Goal: Information Seeking & Learning: Check status

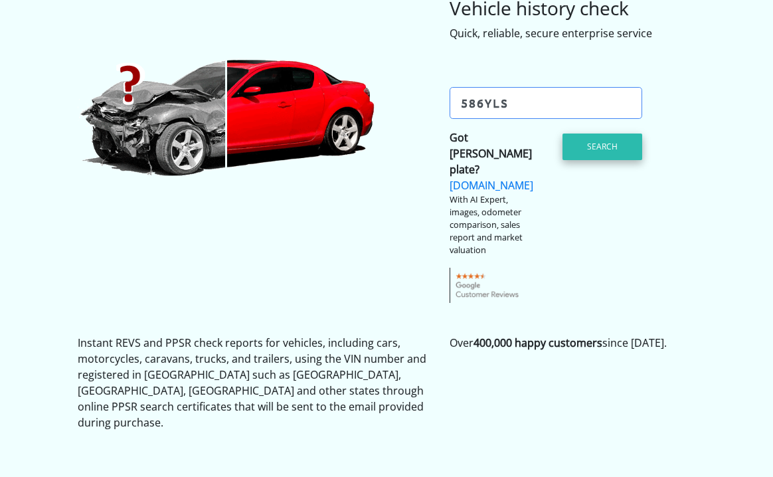
click at [593, 145] on button "Search" at bounding box center [603, 147] width 80 height 27
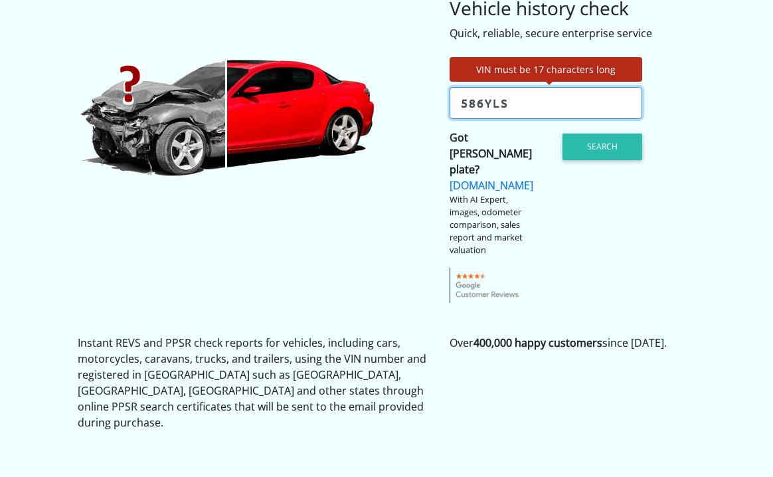
click at [521, 102] on input "586YLS" at bounding box center [546, 103] width 193 height 32
type input "5"
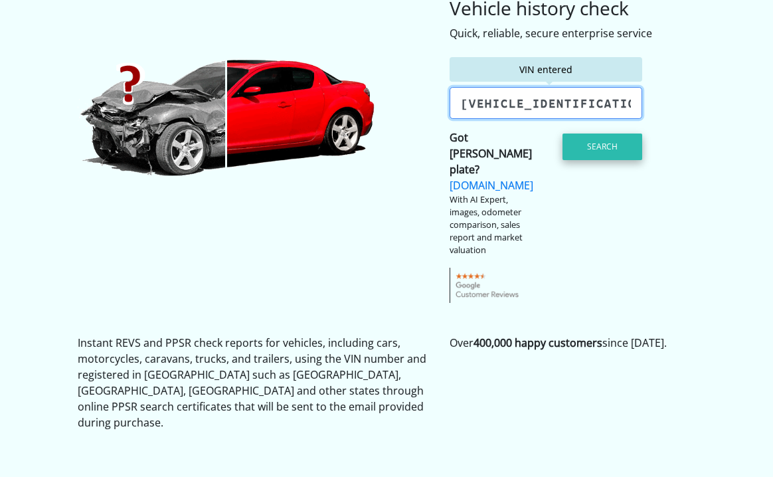
type input "[VEHICLE_IDENTIFICATION_NUMBER]"
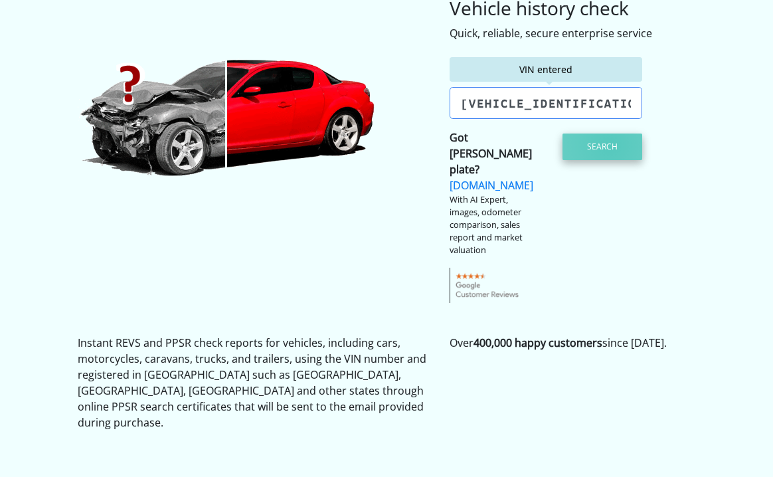
click at [610, 146] on button "Search" at bounding box center [603, 147] width 80 height 27
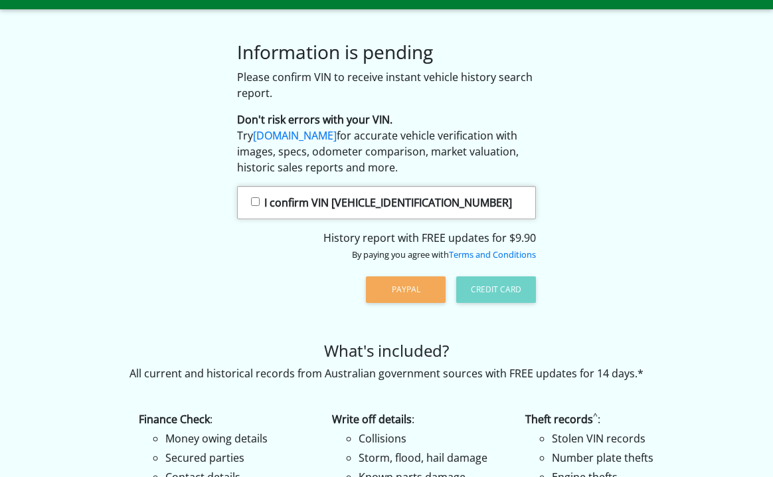
scroll to position [27, 0]
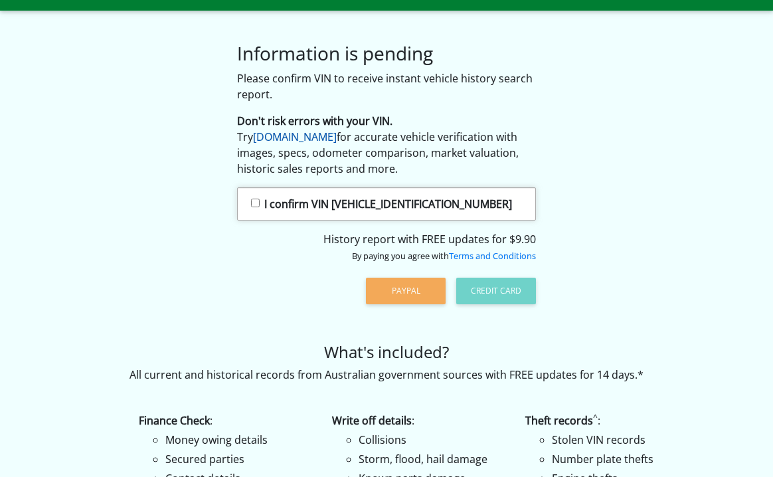
click at [307, 134] on link "[DOMAIN_NAME]" at bounding box center [295, 137] width 84 height 15
